Goal: Task Accomplishment & Management: Complete application form

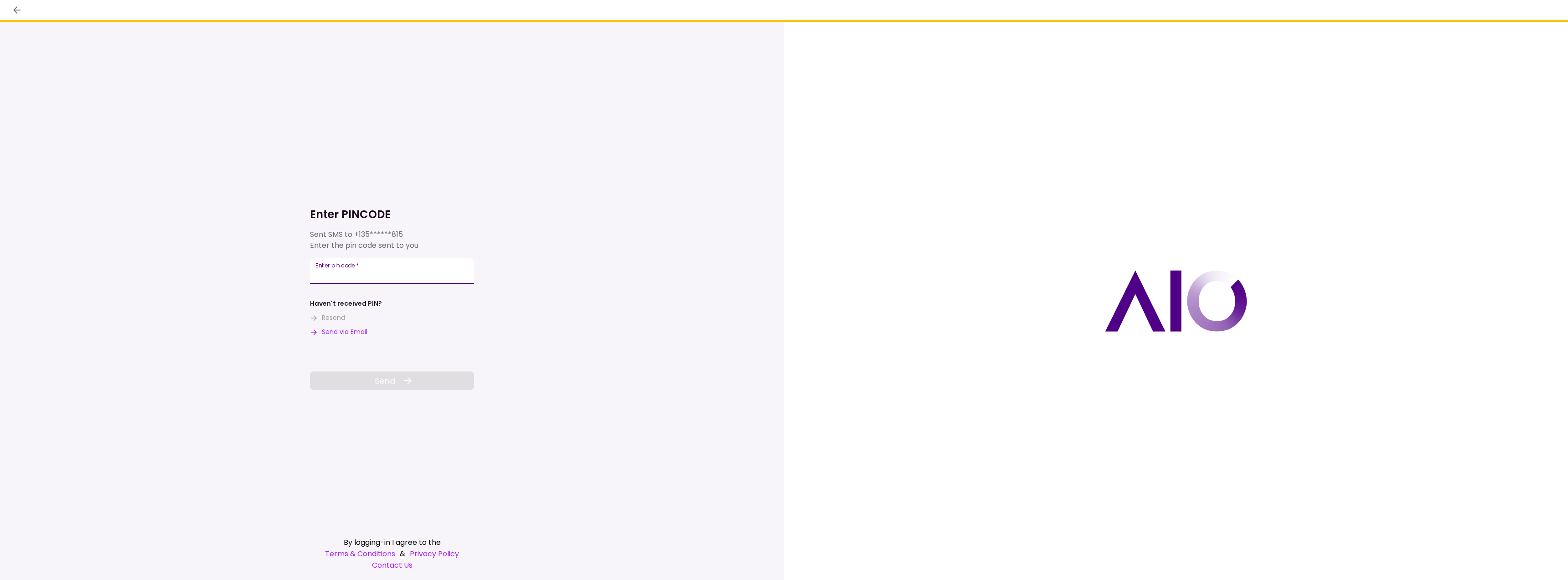
click at [370, 278] on input "Enter pin code   *" at bounding box center [392, 271] width 164 height 26
type input "******"
click at [389, 381] on span "Send" at bounding box center [385, 381] width 21 height 13
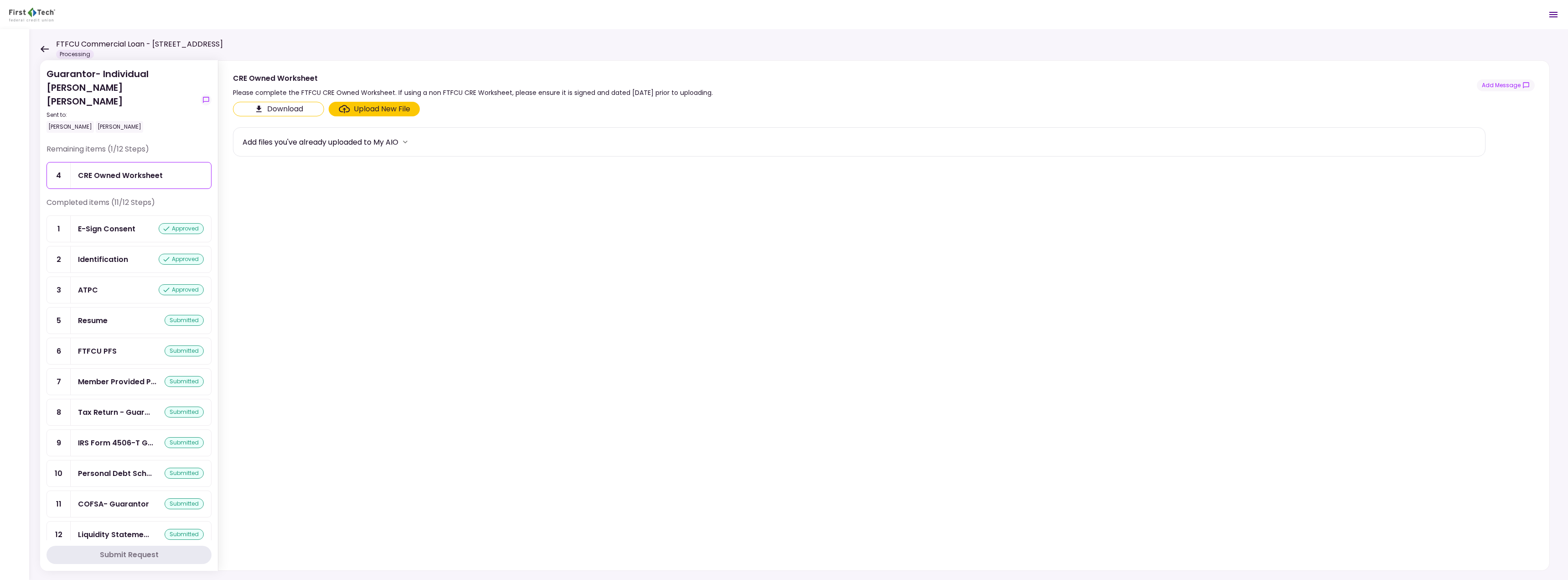
click at [131, 170] on div "CRE Owned Worksheet" at bounding box center [120, 175] width 85 height 12
click at [293, 112] on button "Download" at bounding box center [279, 109] width 91 height 15
click at [380, 109] on div "Upload New File" at bounding box center [382, 109] width 57 height 11
click at [0, 0] on input "Upload New File" at bounding box center [0, 0] width 0 height 0
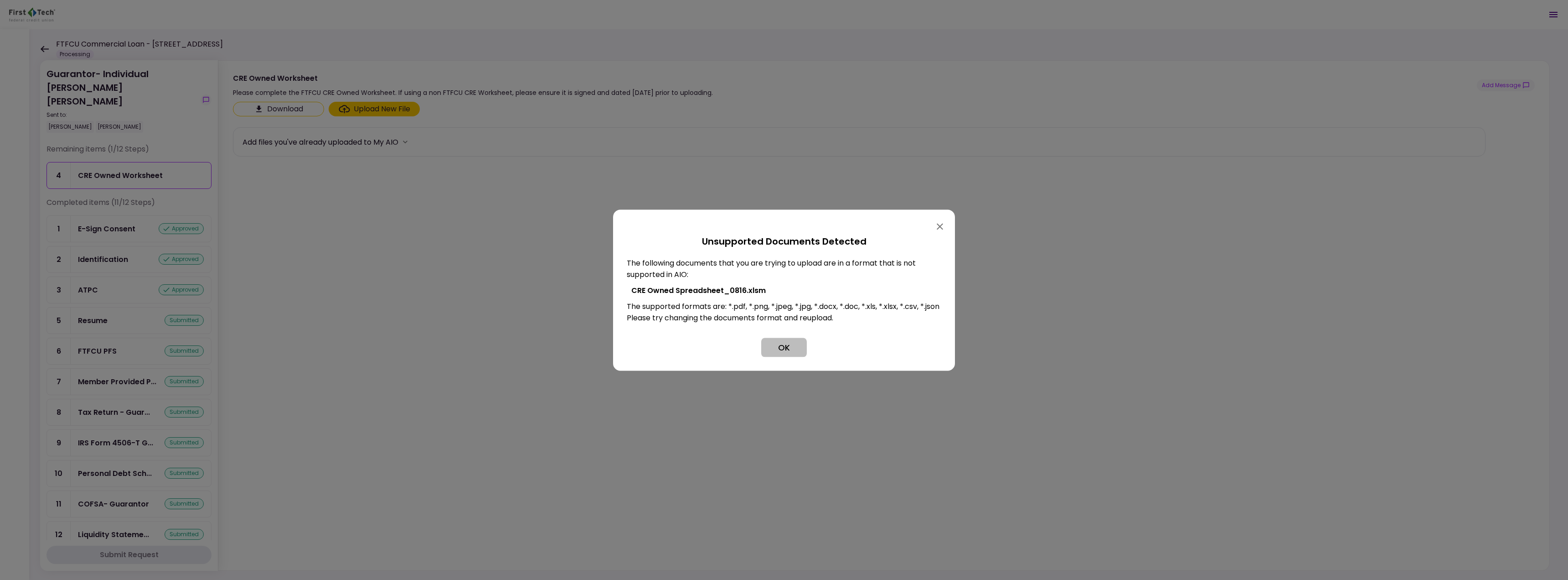
click at [791, 357] on button "OK" at bounding box center [784, 347] width 46 height 19
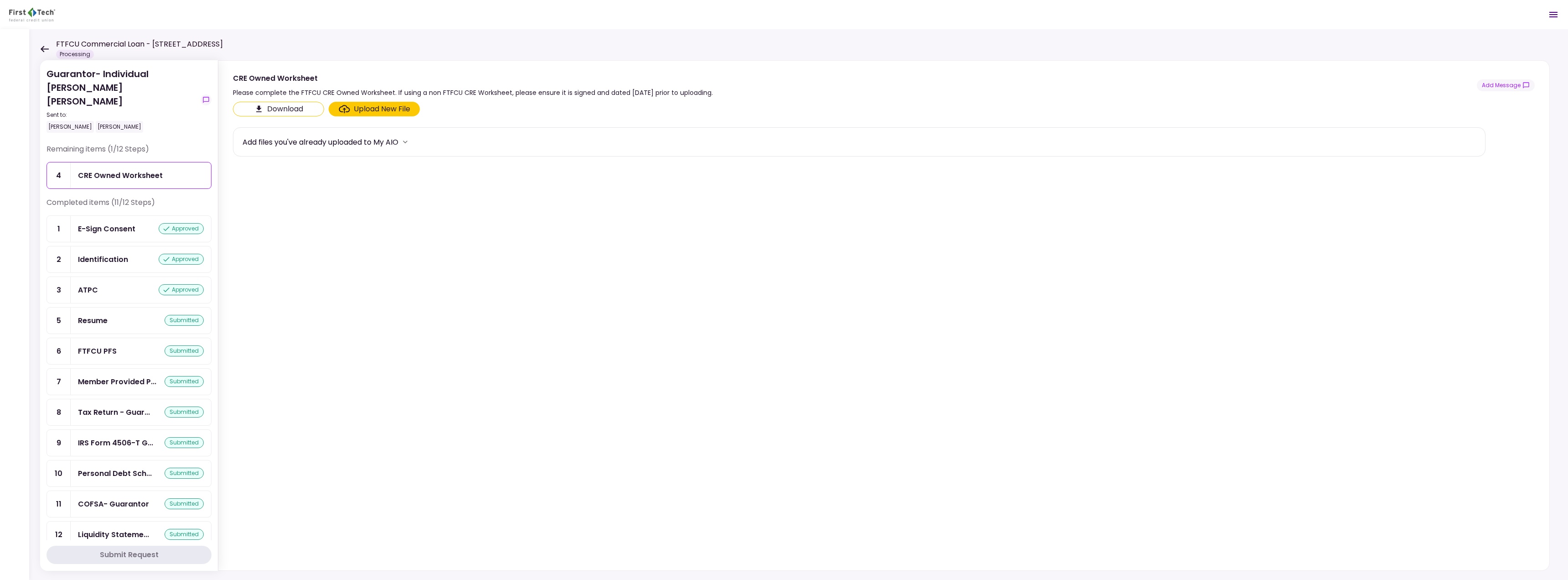
click at [366, 115] on label "Upload New File" at bounding box center [375, 109] width 91 height 15
click at [0, 0] on input "Upload New File" at bounding box center [0, 0] width 0 height 0
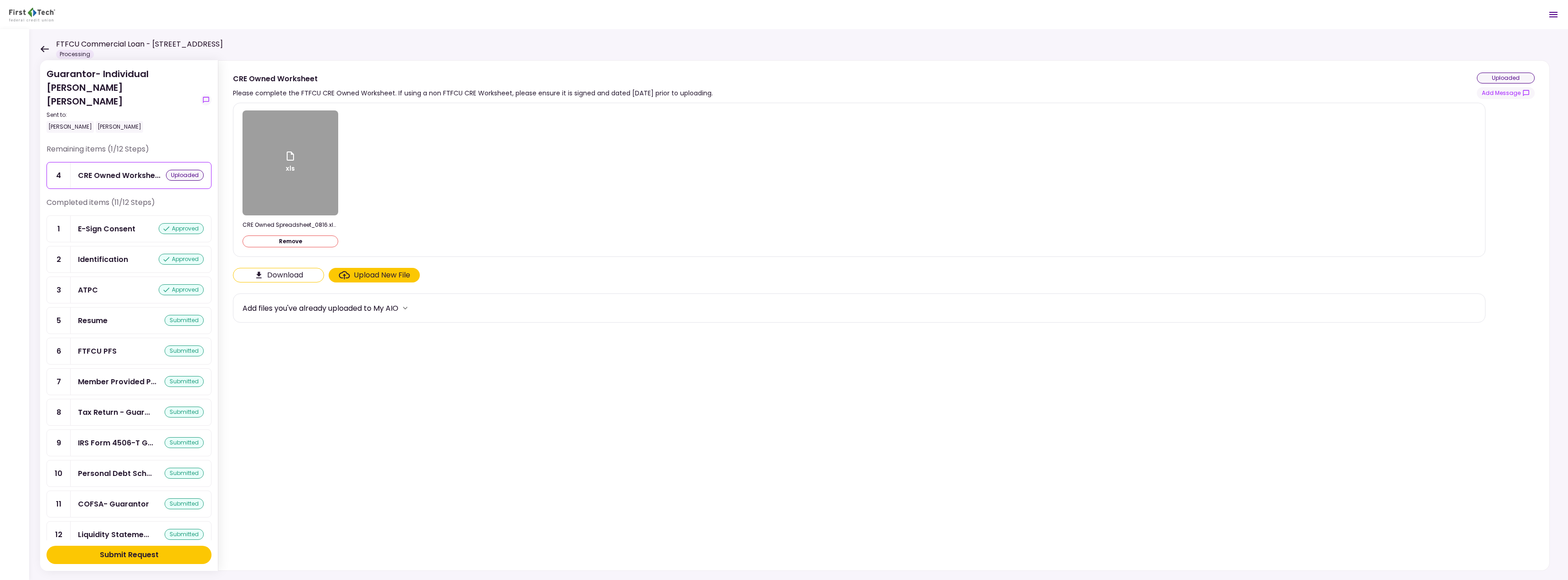
click at [129, 553] on div "Submit Request" at bounding box center [129, 554] width 59 height 11
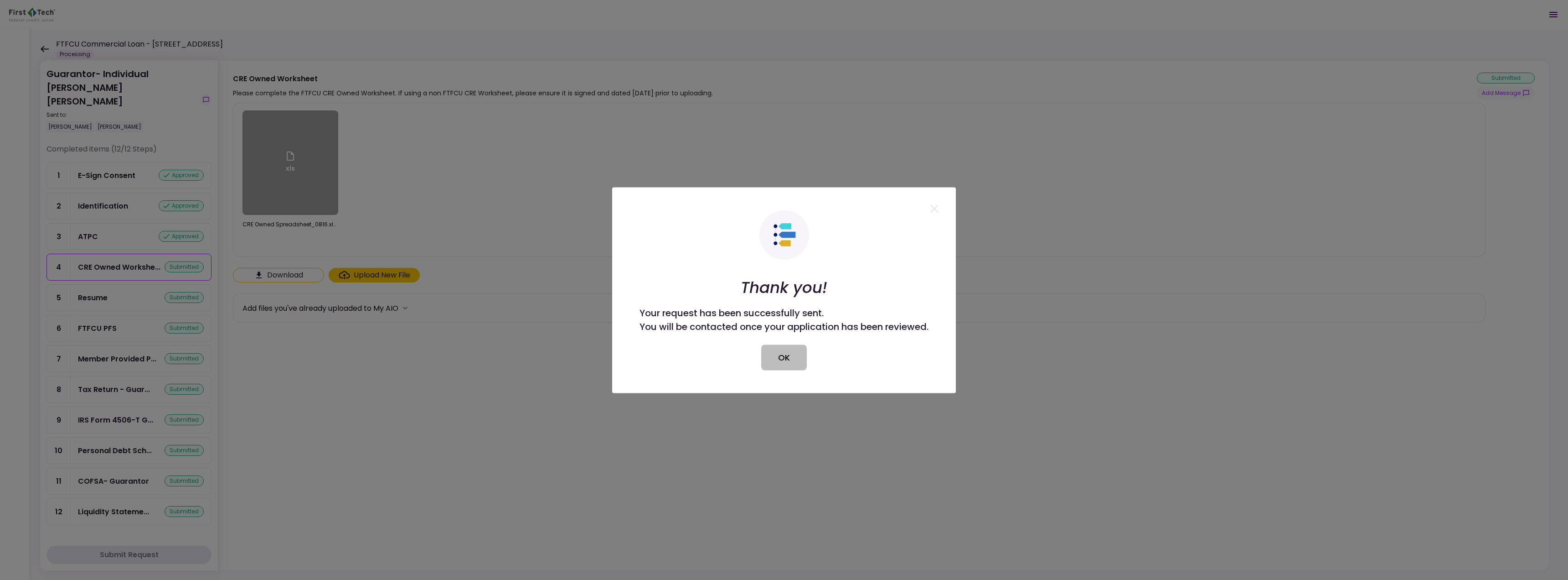
click at [789, 365] on button "OK" at bounding box center [784, 357] width 46 height 26
